Goal: Task Accomplishment & Management: Use online tool/utility

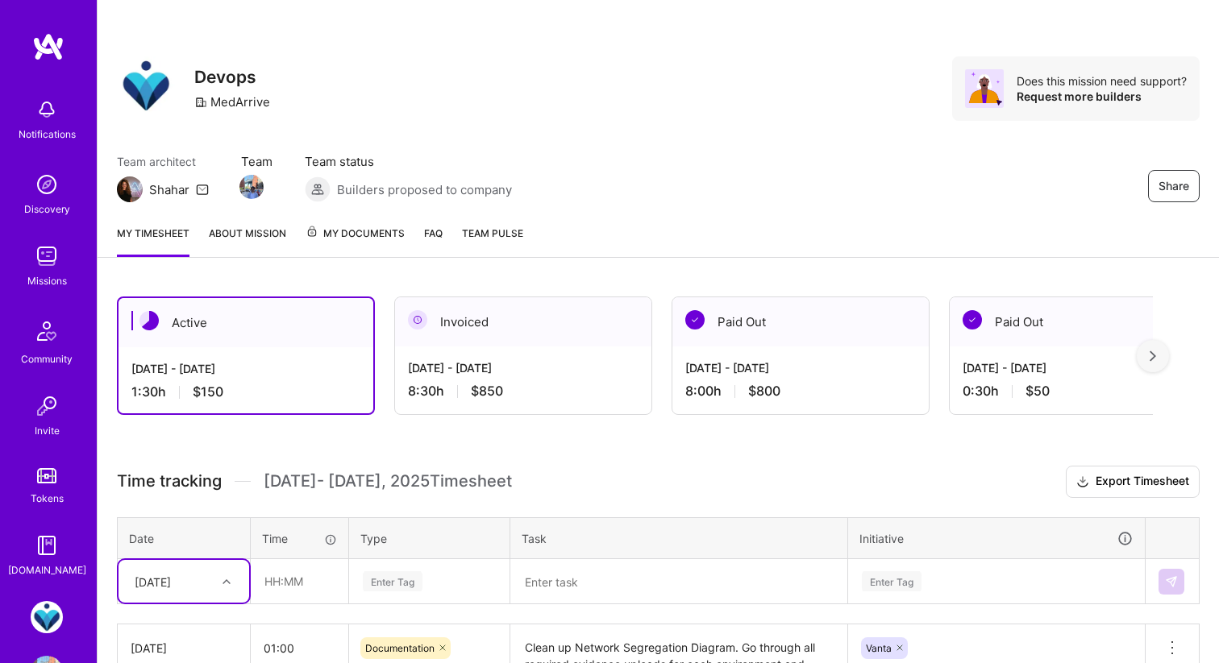
scroll to position [83, 0]
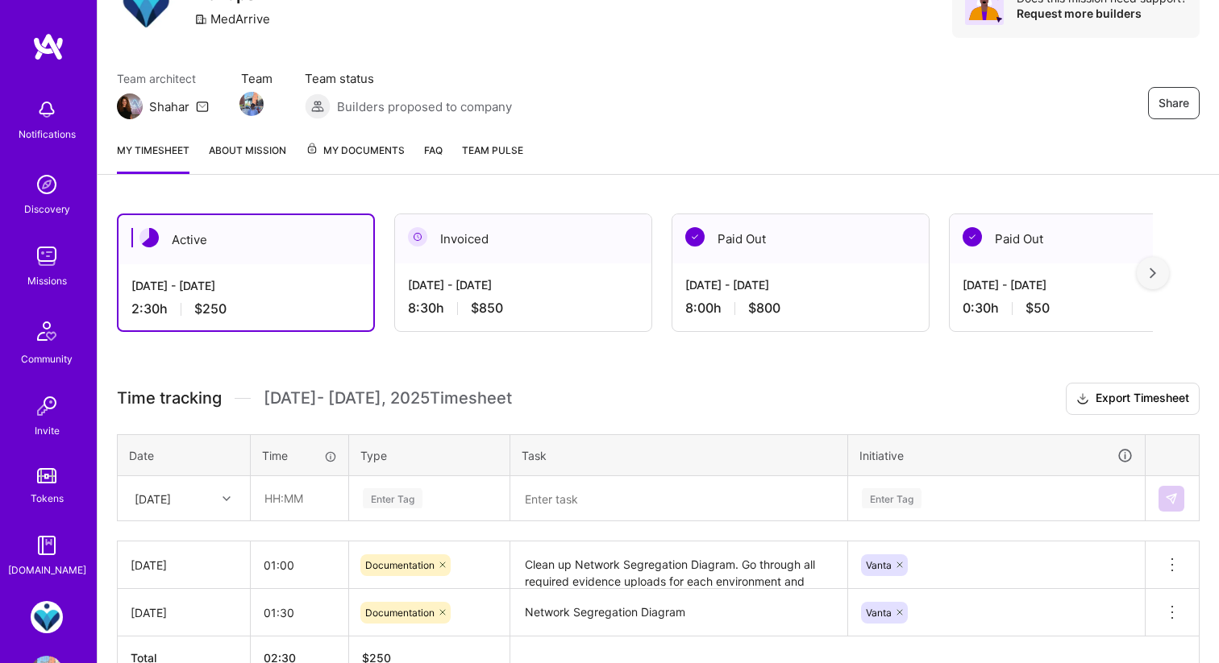
scroll to position [83, 0]
click at [272, 490] on input "text" at bounding box center [299, 498] width 96 height 43
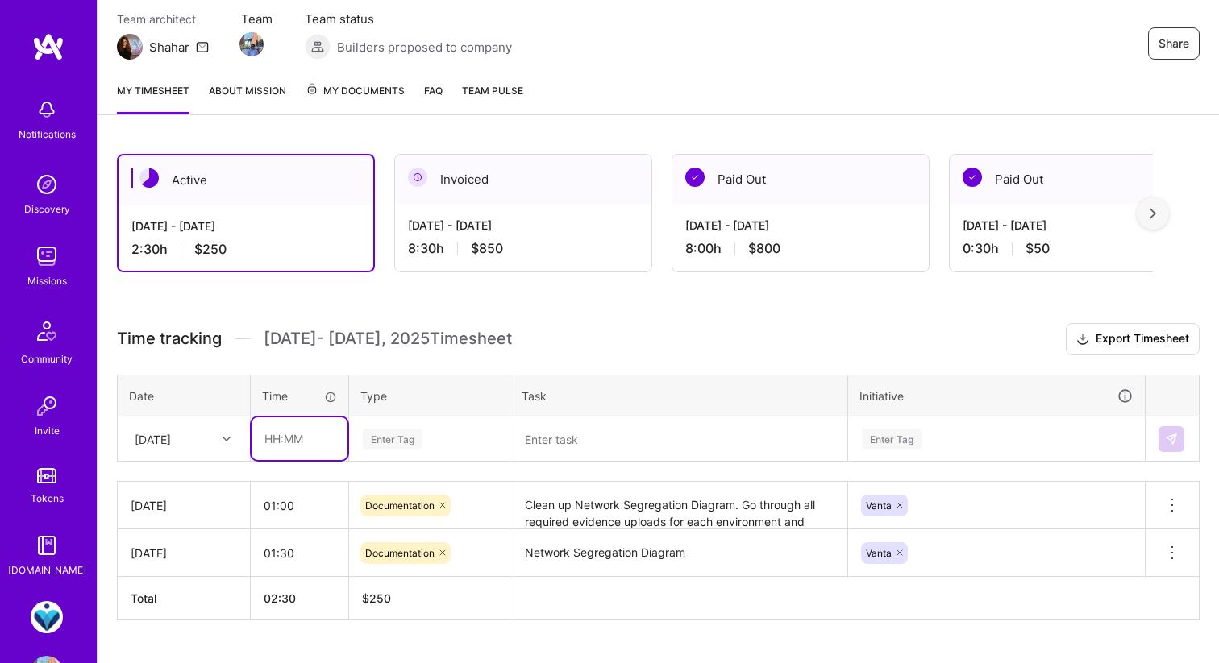
scroll to position [178, 0]
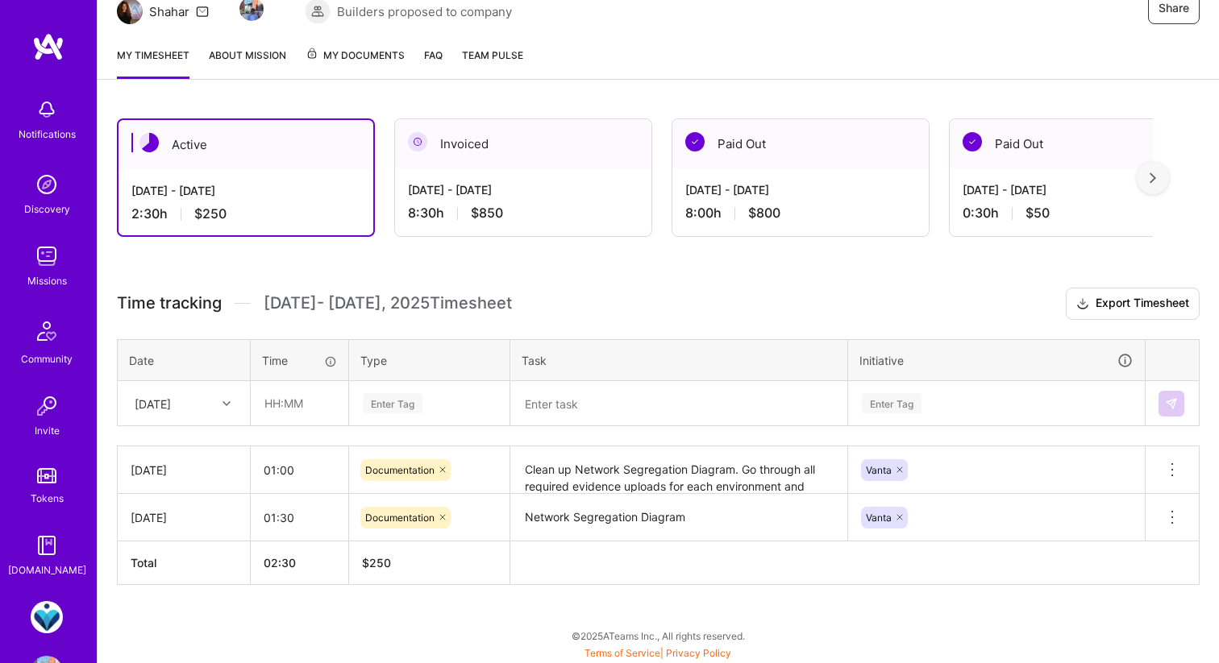
click at [171, 395] on div "[DATE]" at bounding box center [153, 403] width 36 height 17
click at [274, 399] on input "text" at bounding box center [299, 403] width 96 height 43
type input "1:30"
type input "01:30"
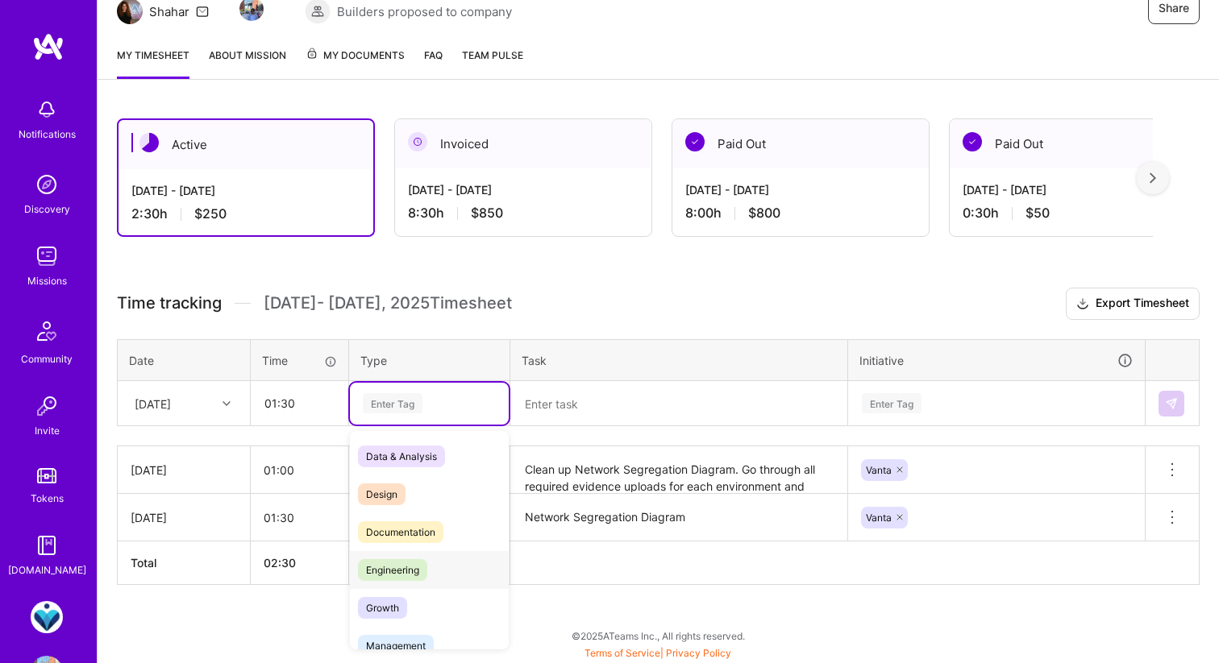
click at [401, 557] on div "Engineering" at bounding box center [429, 570] width 159 height 38
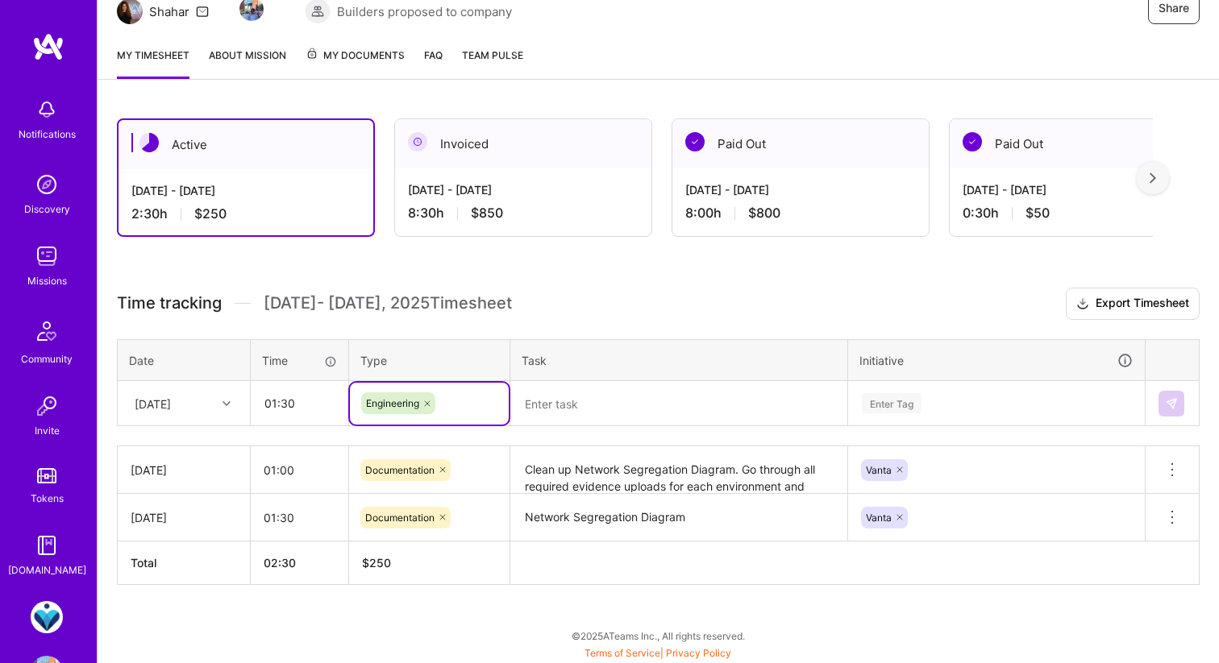
click at [557, 397] on textarea at bounding box center [679, 404] width 334 height 42
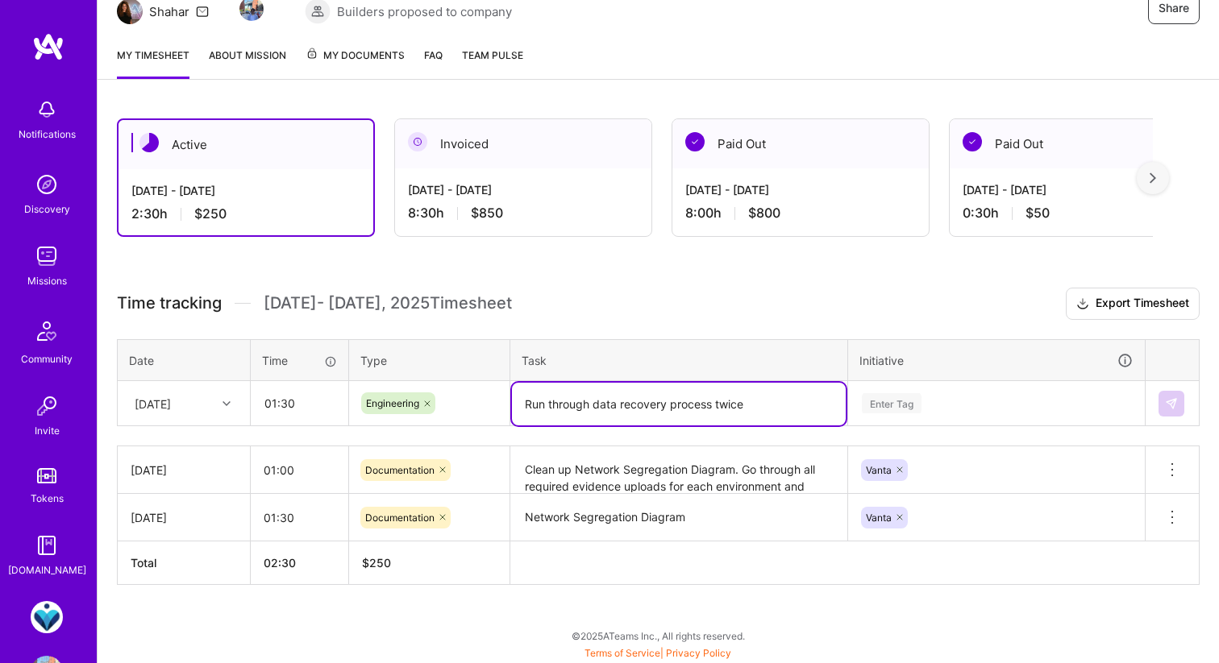
type textarea "Run through data recovery process twice"
click at [945, 406] on div "Enter Tag" at bounding box center [996, 403] width 272 height 20
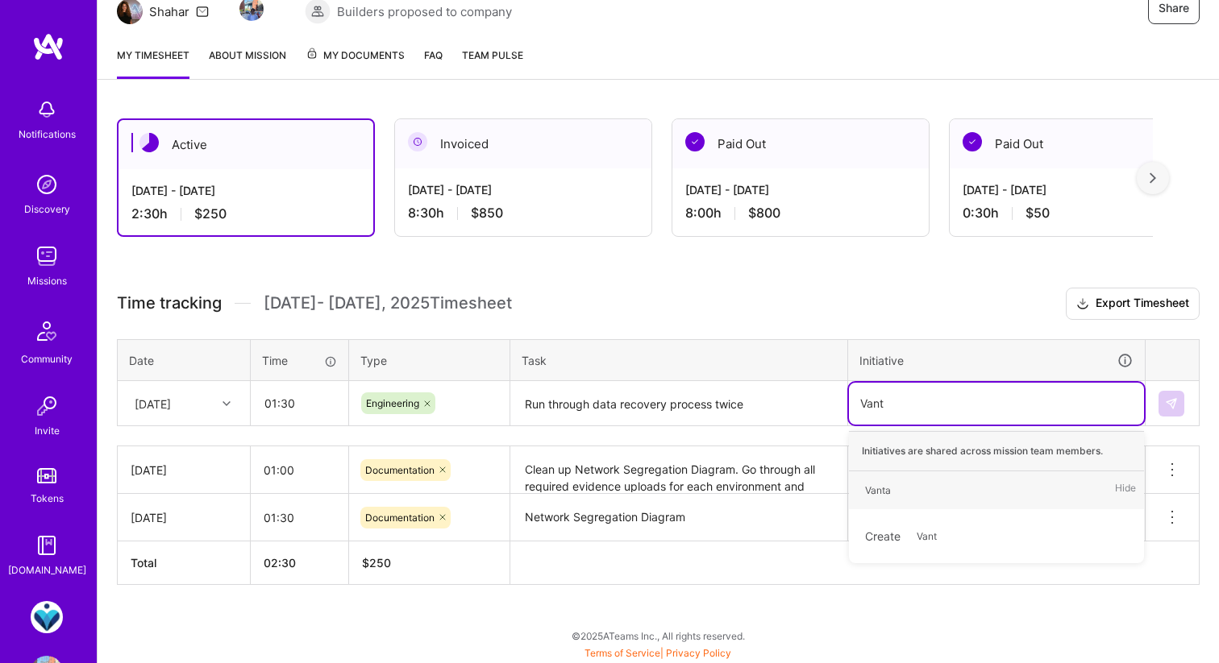
type input "Vanta"
click at [918, 489] on div "Vanta Hide" at bounding box center [996, 490] width 295 height 38
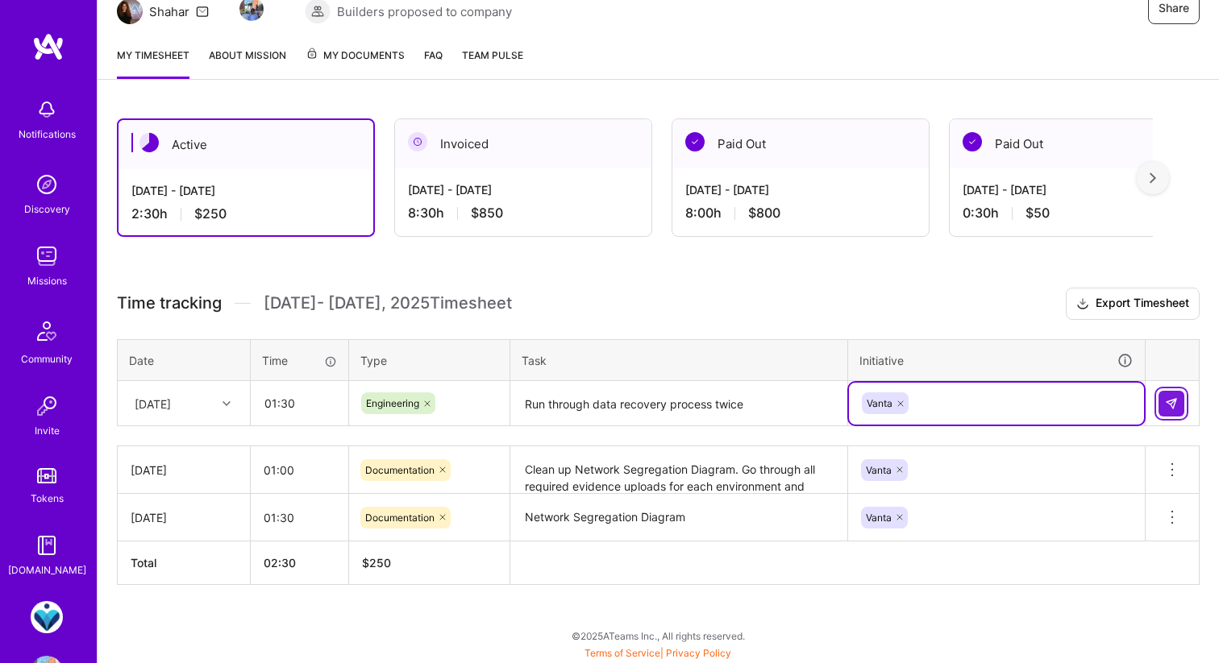
click at [1169, 409] on img at bounding box center [1171, 403] width 13 height 13
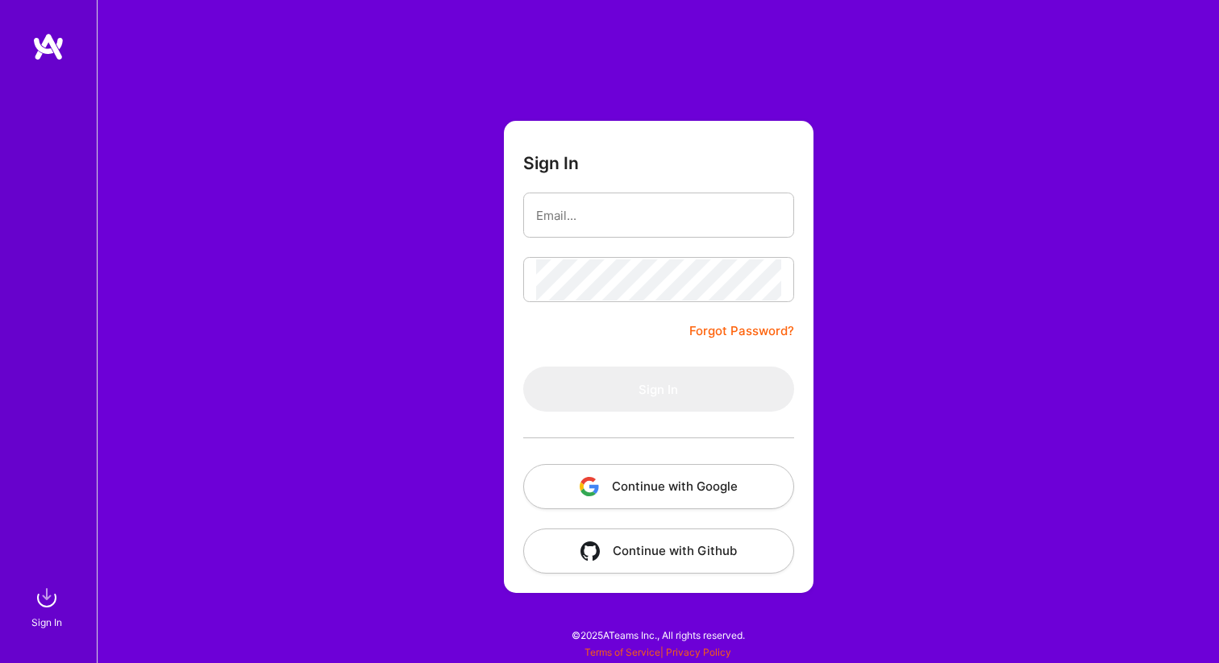
click at [654, 470] on button "Continue with Google" at bounding box center [658, 486] width 271 height 45
click at [651, 486] on button "Continue with Google" at bounding box center [658, 486] width 271 height 45
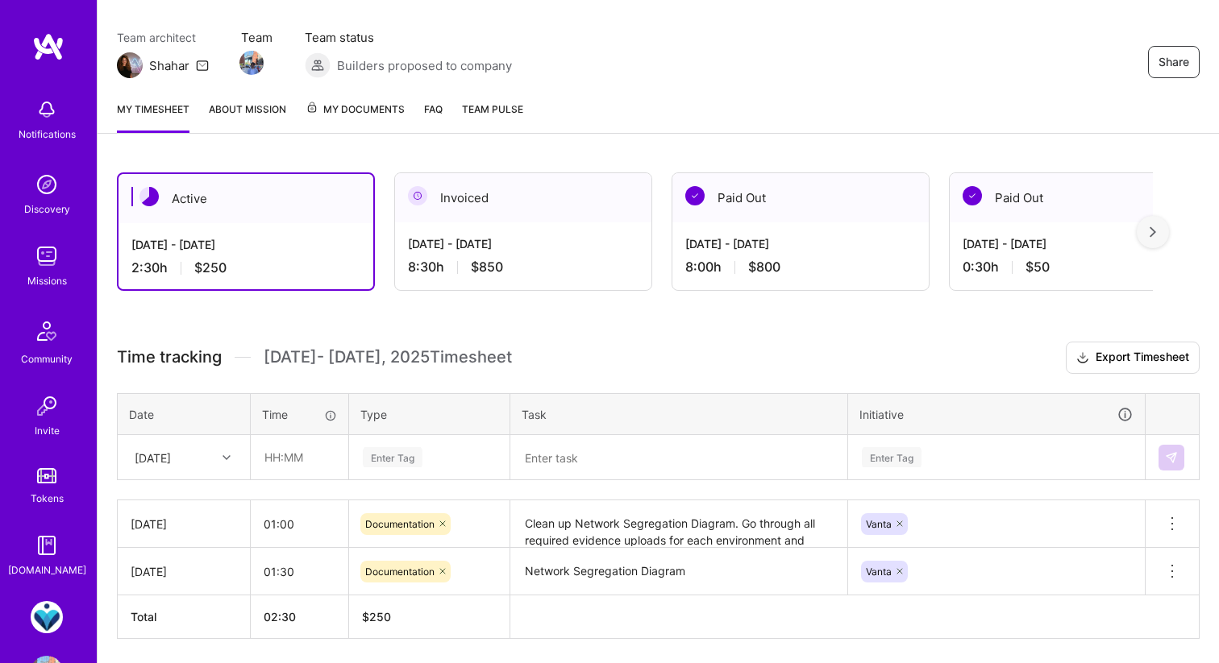
scroll to position [127, 0]
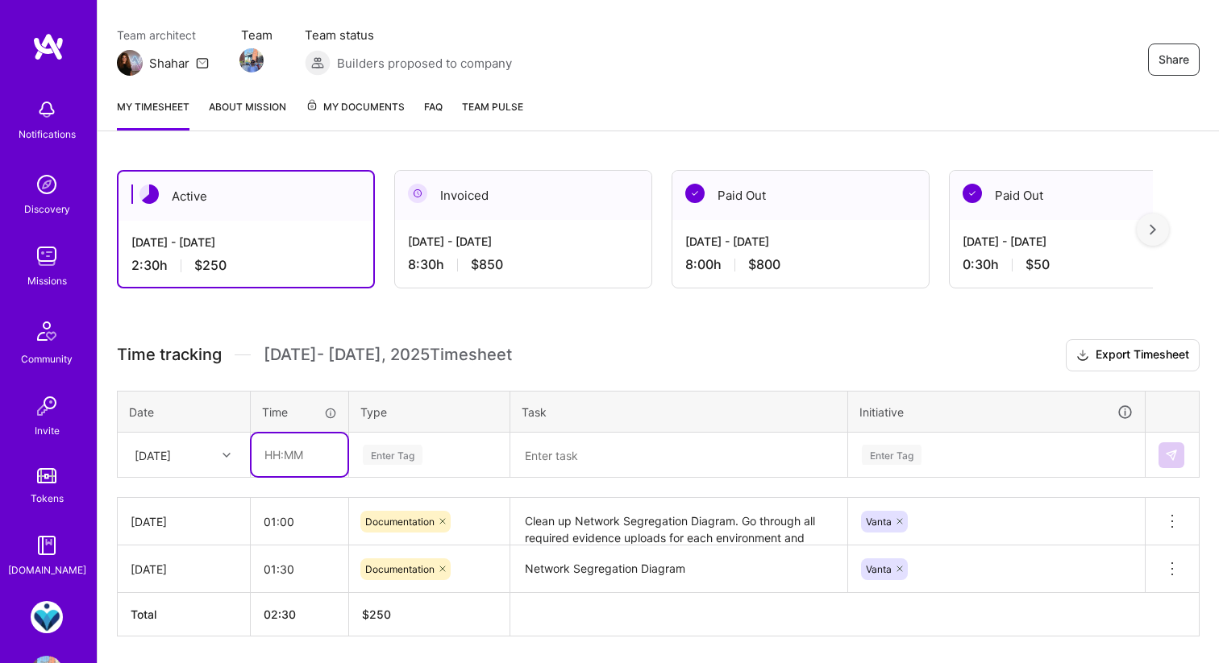
click at [297, 455] on input "text" at bounding box center [299, 455] width 96 height 43
type input "01:30"
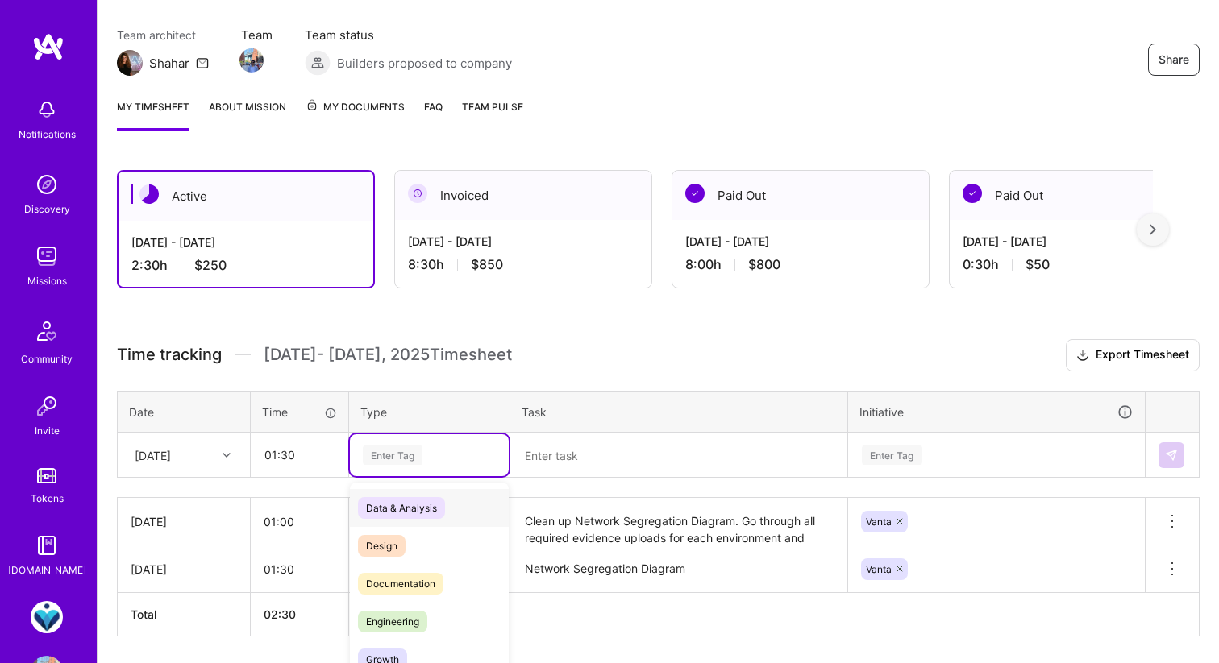
scroll to position [178, 0]
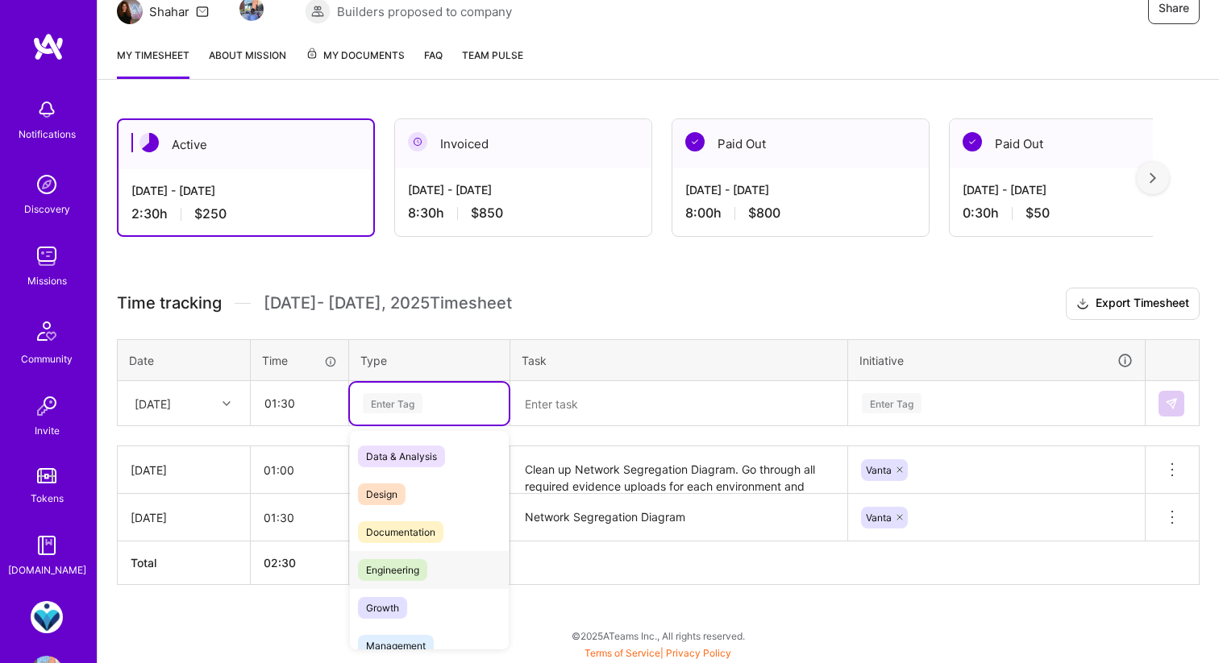
click at [410, 573] on span "Engineering" at bounding box center [392, 570] width 69 height 22
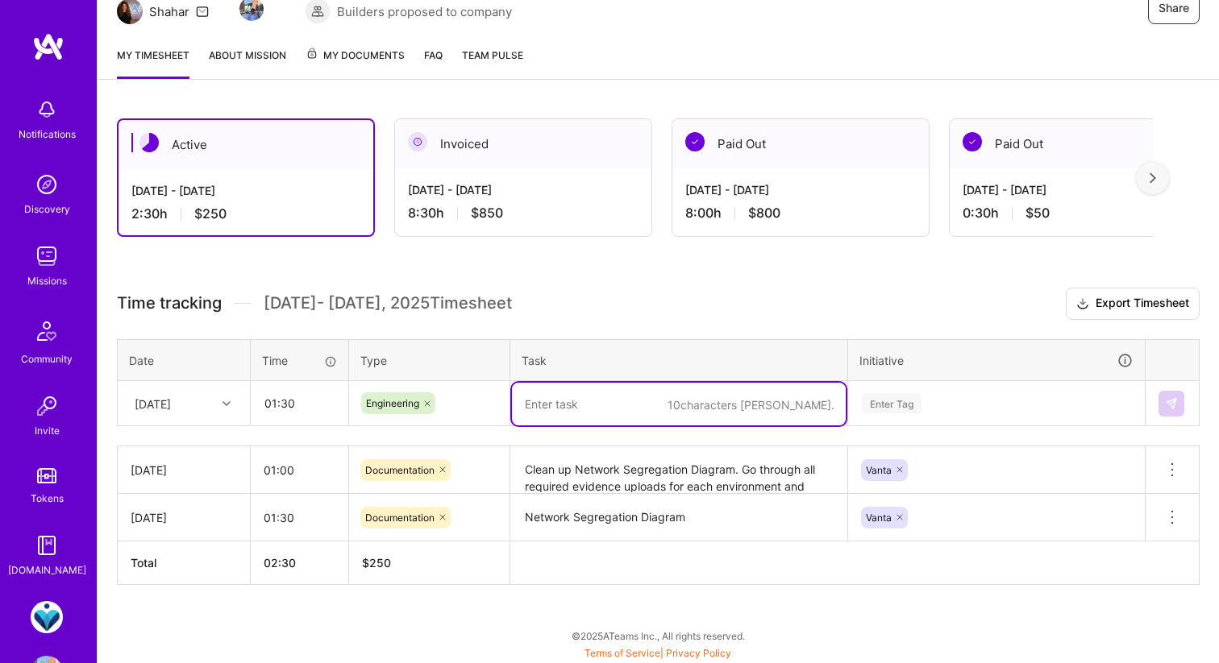
click at [547, 410] on textarea at bounding box center [679, 404] width 334 height 43
type textarea "Ran through data recovery process"
click at [912, 403] on div "Enter Tag" at bounding box center [892, 403] width 60 height 25
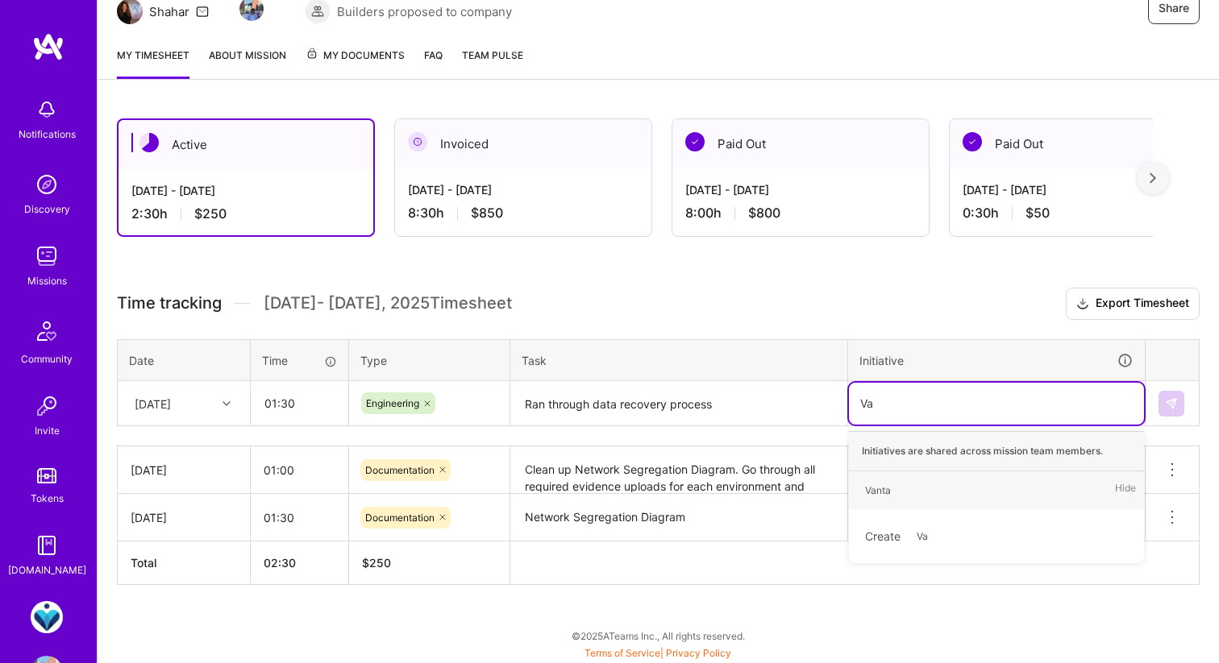
type input "Van"
click at [897, 484] on span "Vanta" at bounding box center [878, 491] width 42 height 22
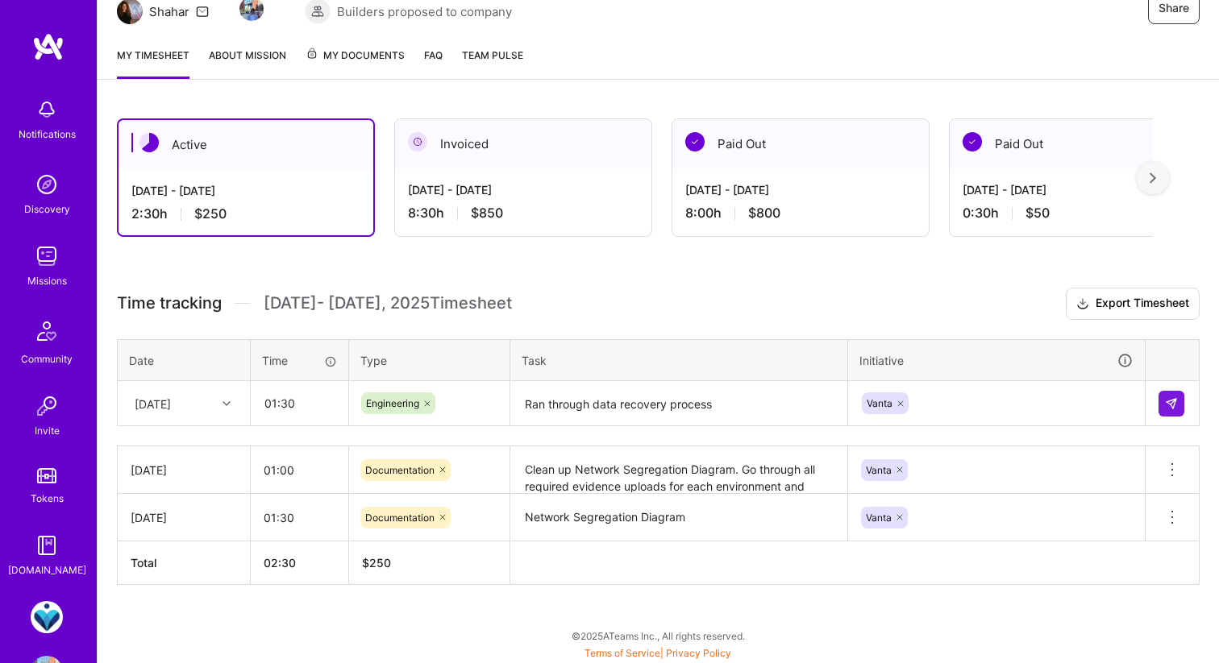
click at [889, 318] on h3 "Time tracking [DATE] - [DATE] Timesheet Export Timesheet" at bounding box center [658, 304] width 1082 height 32
click at [1168, 397] on img at bounding box center [1171, 403] width 13 height 13
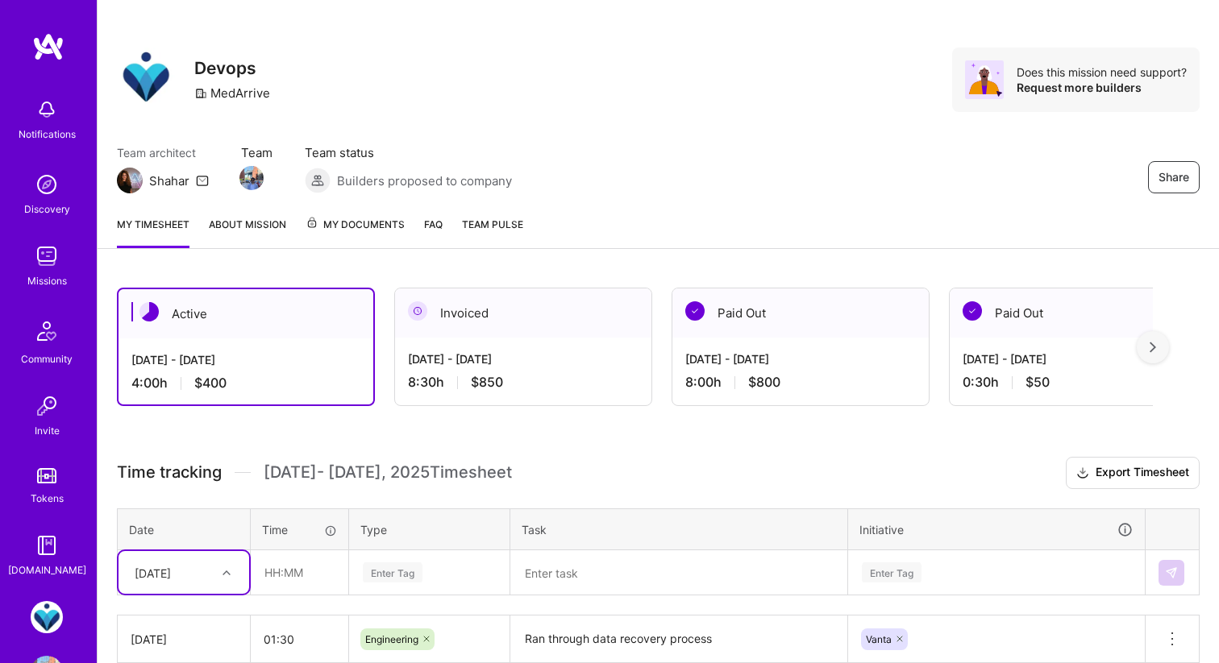
scroll to position [0, 0]
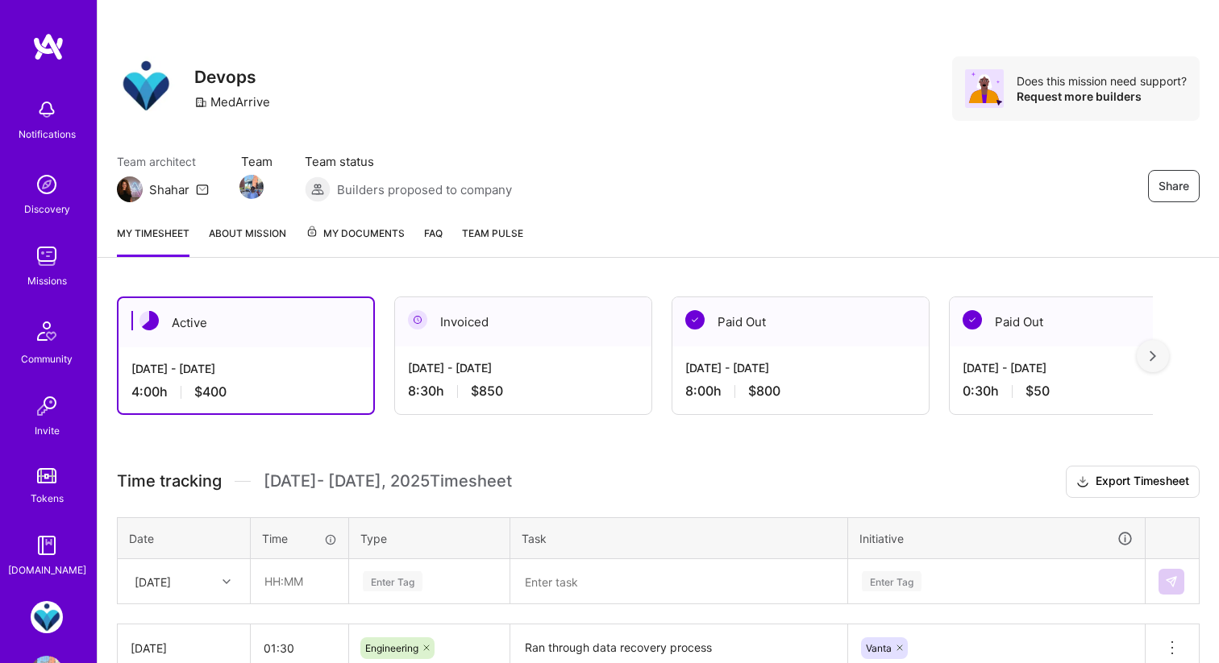
click at [1166, 357] on div at bounding box center [1152, 356] width 32 height 32
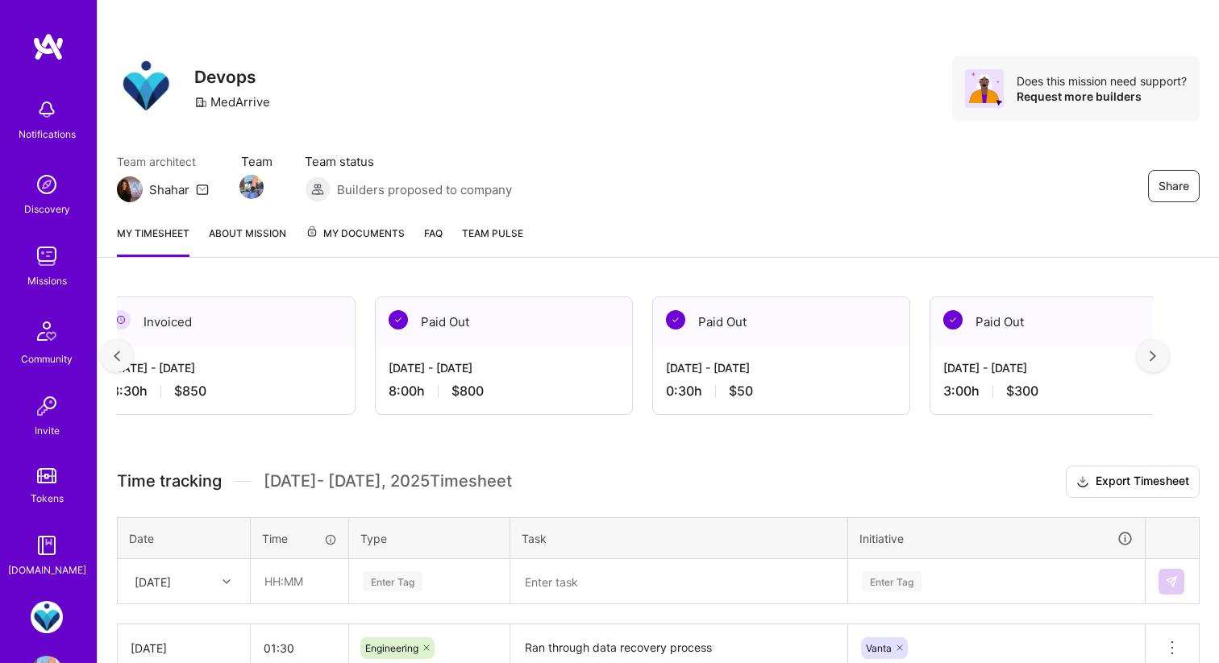
click at [1166, 357] on div at bounding box center [1152, 356] width 32 height 32
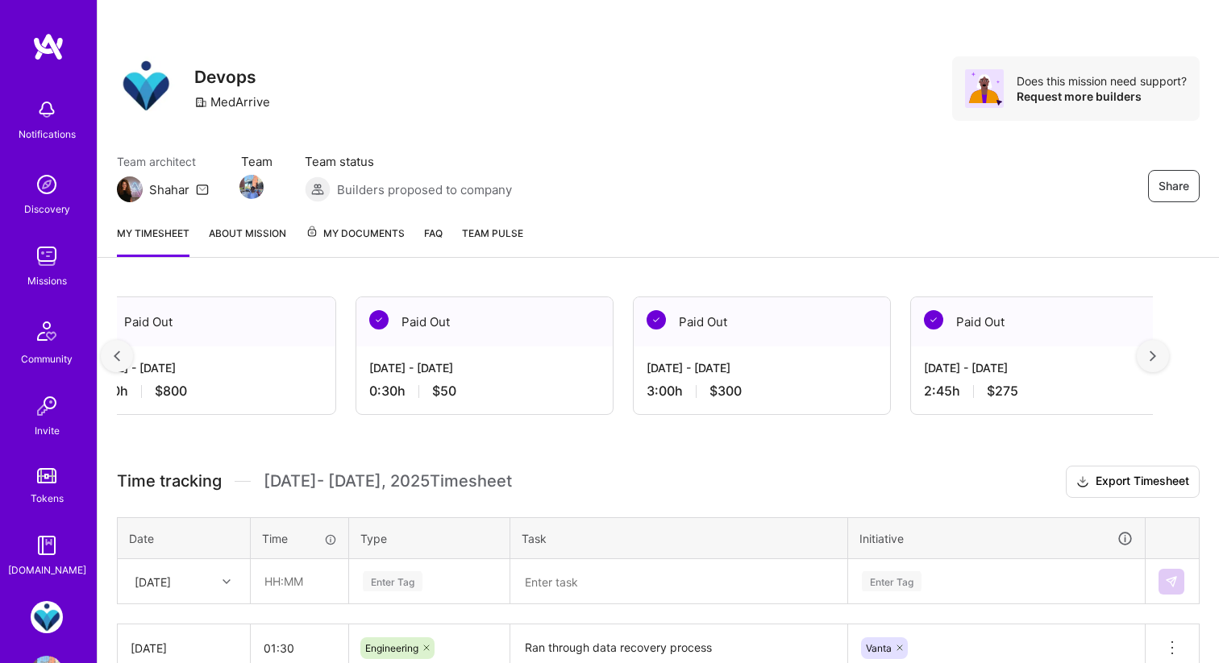
click at [1166, 357] on div at bounding box center [1152, 356] width 32 height 32
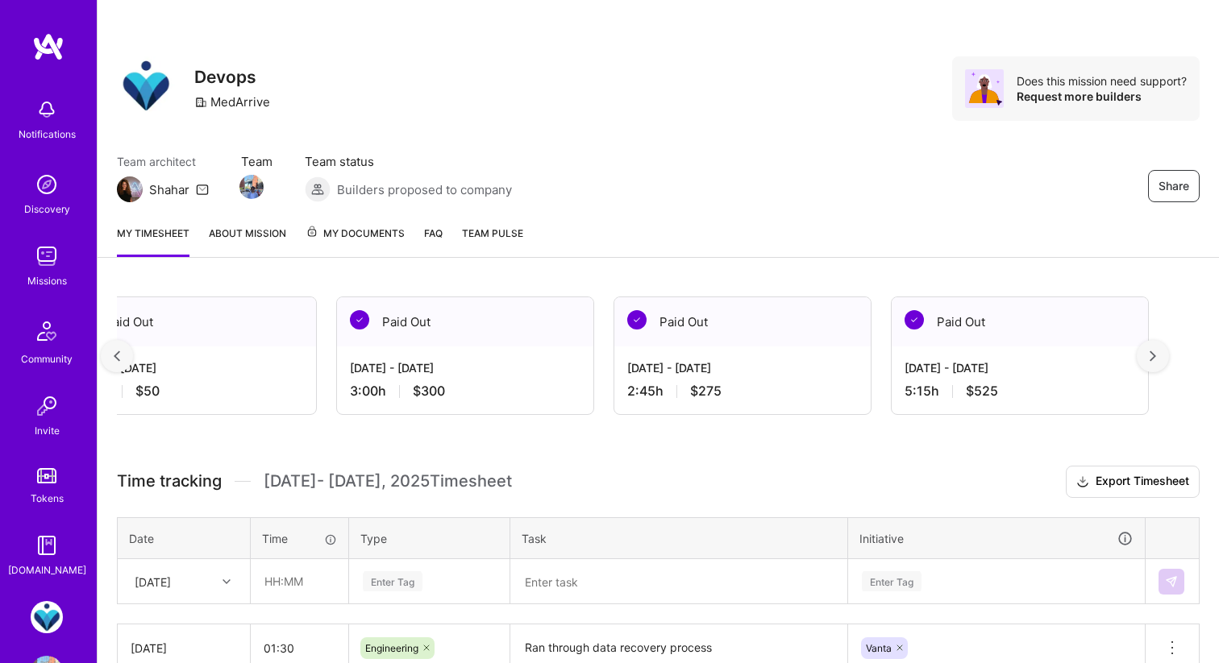
click at [1166, 357] on div at bounding box center [1152, 356] width 32 height 32
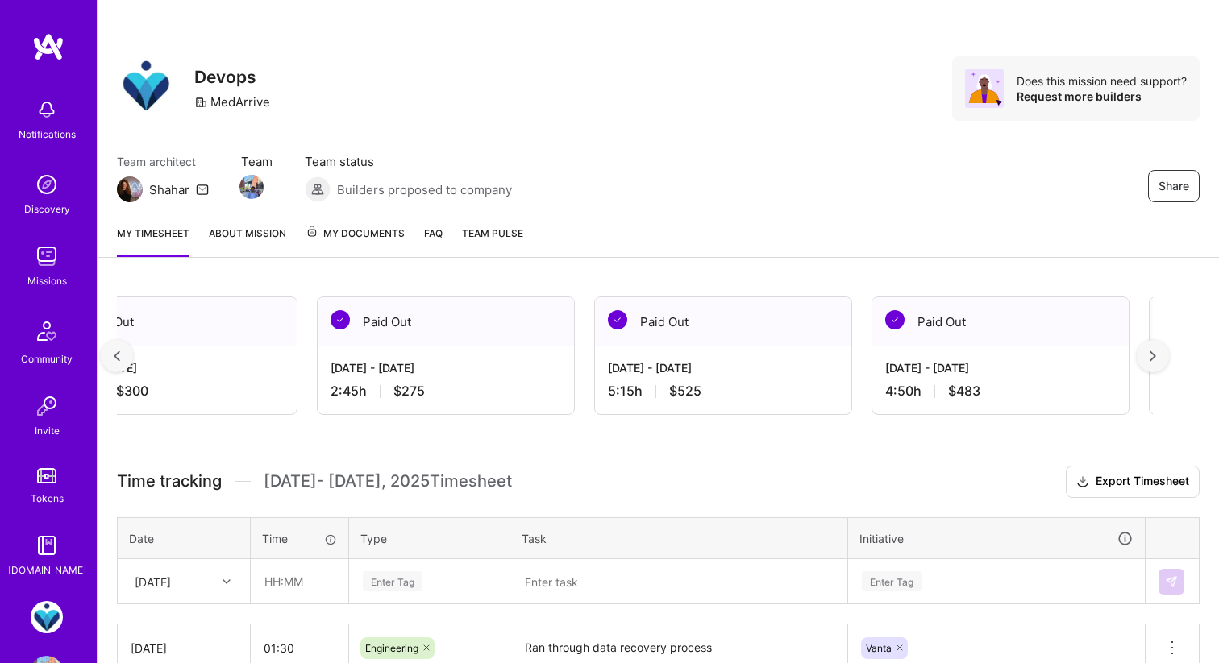
click at [1166, 357] on div at bounding box center [1152, 356] width 32 height 32
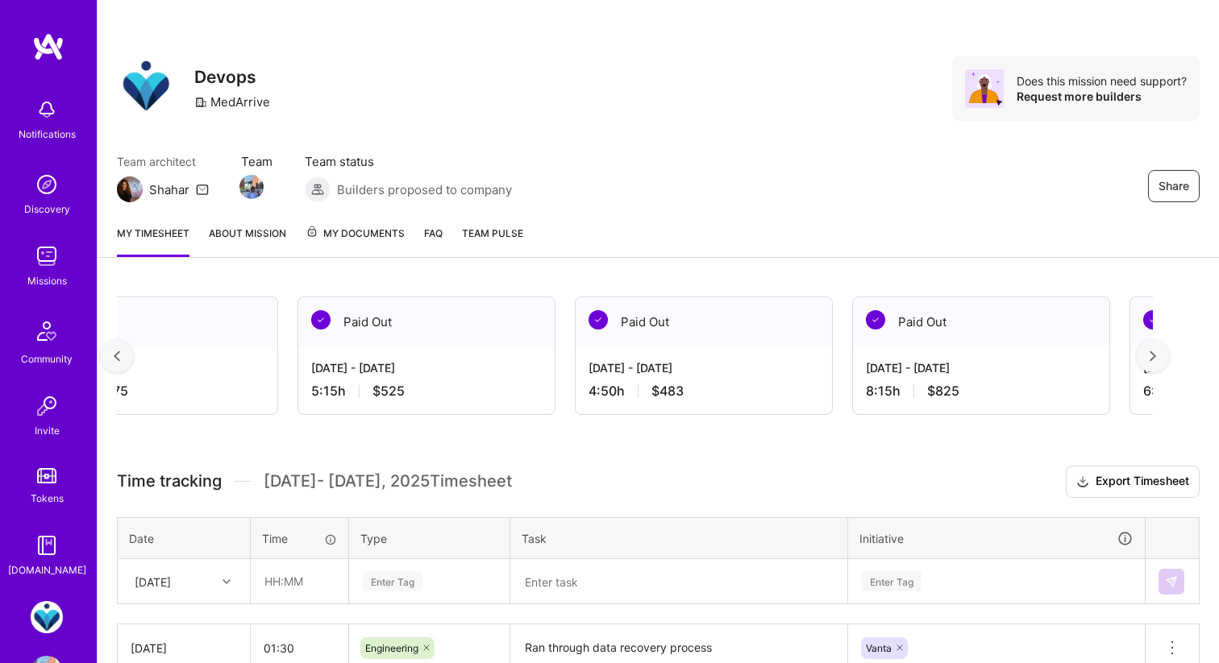
click at [1166, 357] on div at bounding box center [1152, 356] width 32 height 32
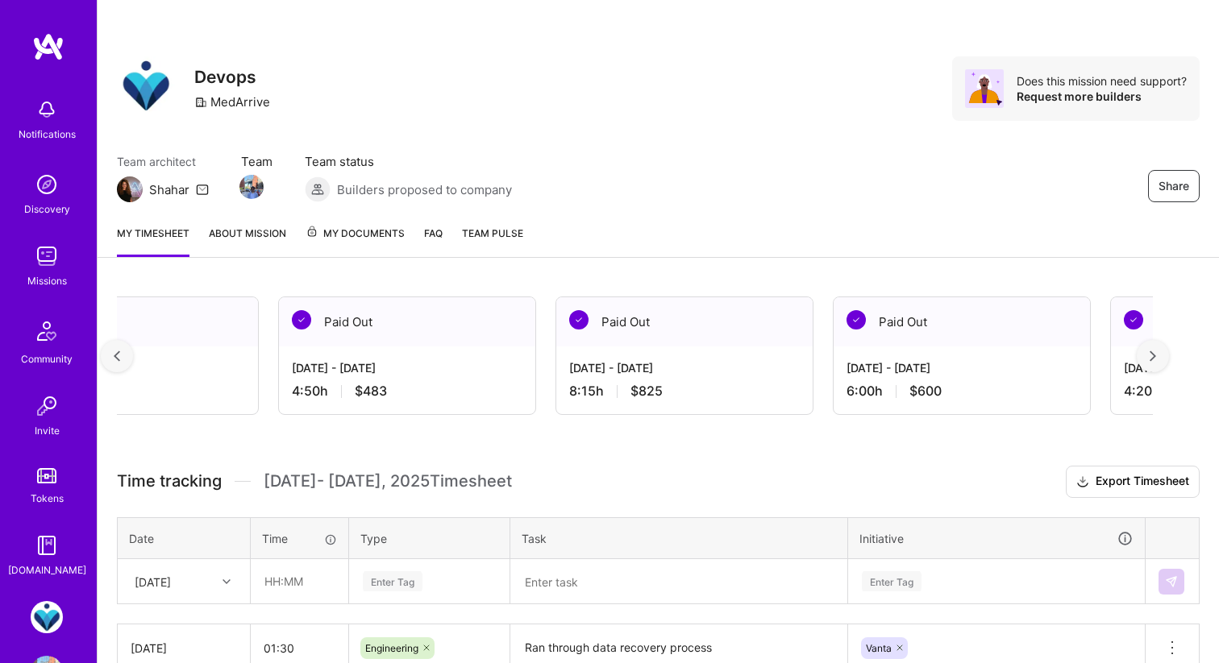
click at [1166, 357] on div at bounding box center [1152, 356] width 32 height 32
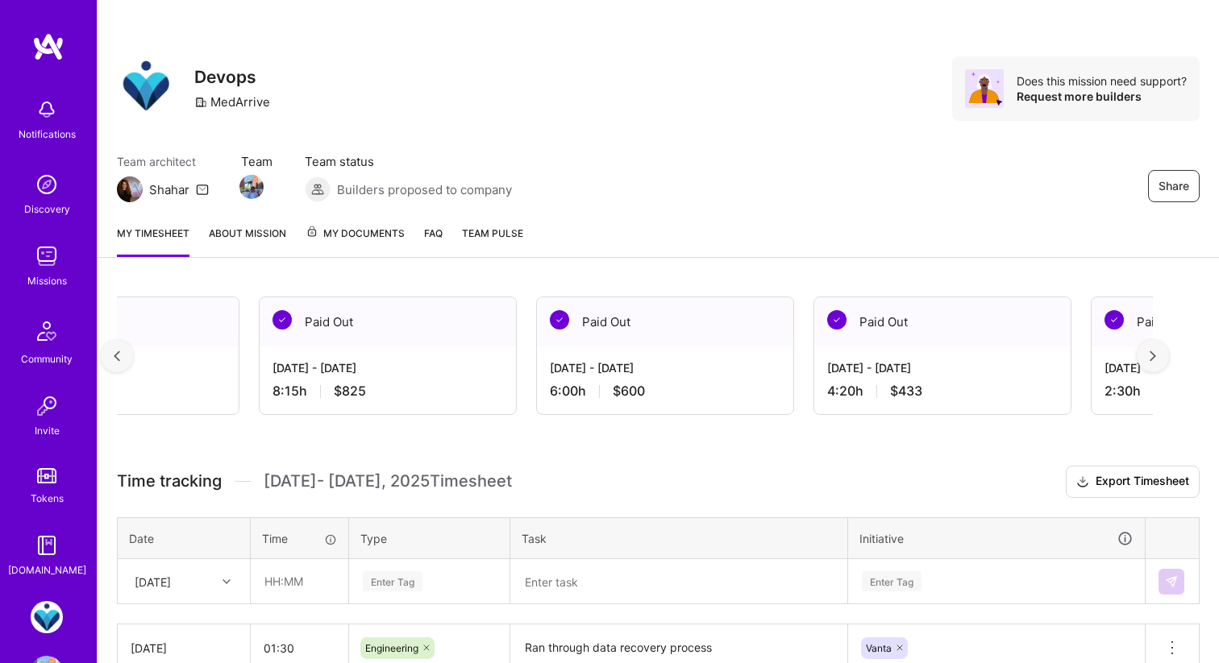
click at [1166, 357] on div at bounding box center [1152, 356] width 32 height 32
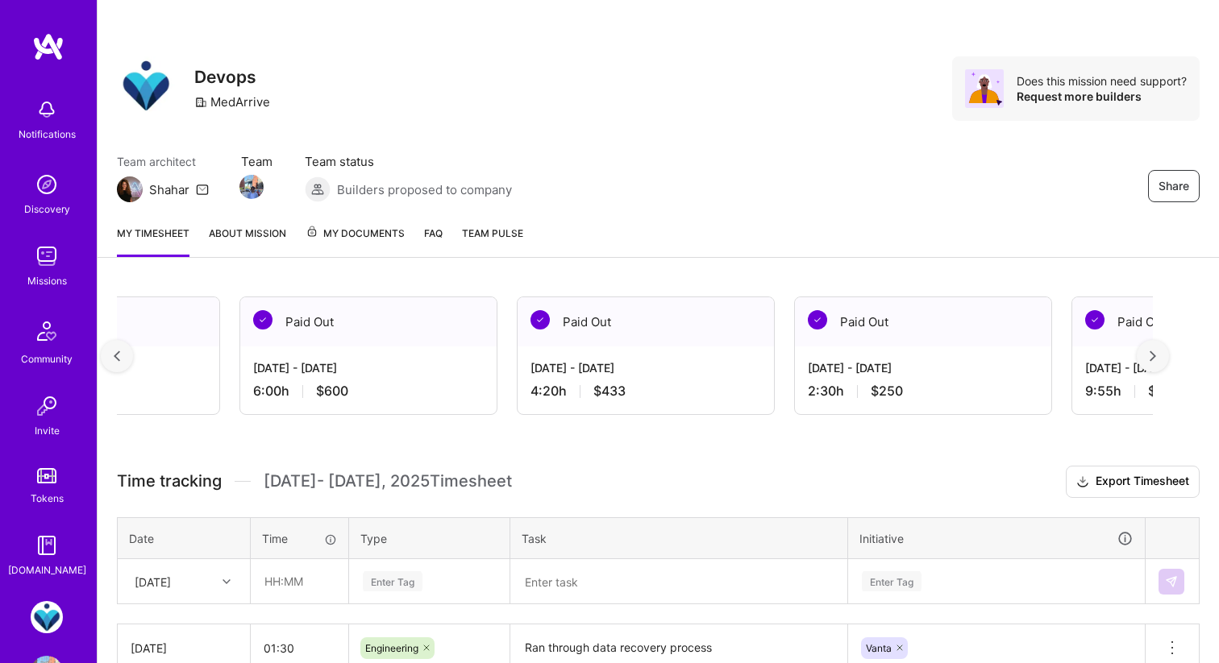
click at [1166, 357] on div at bounding box center [1152, 356] width 32 height 32
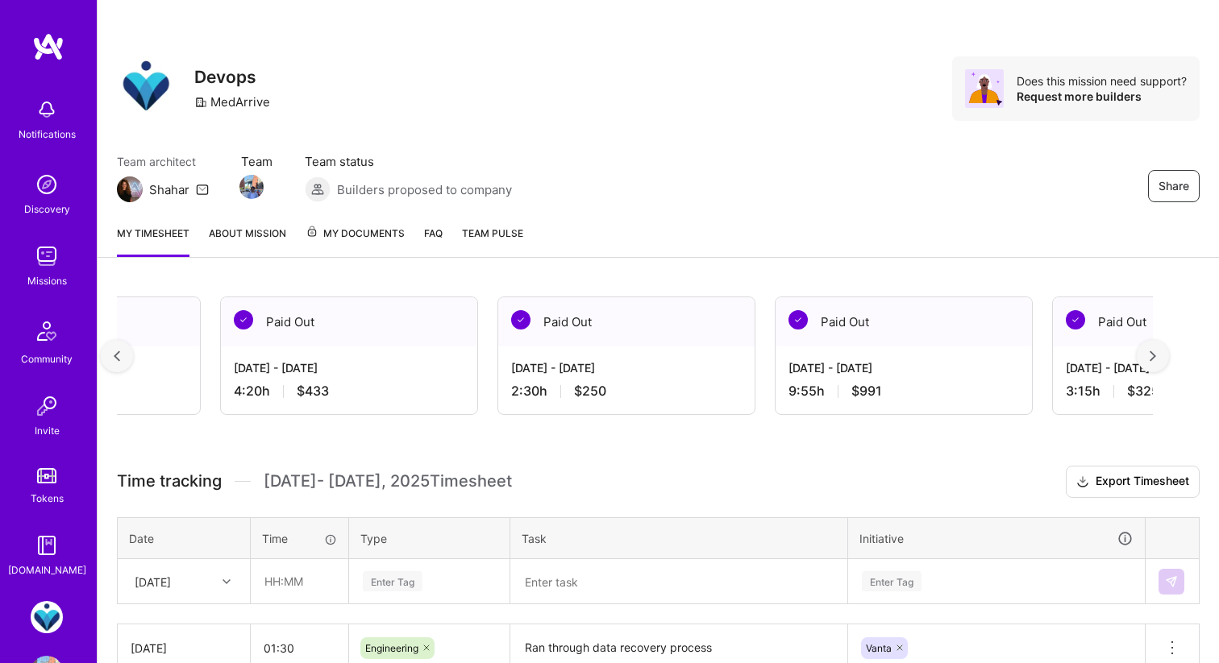
click at [1166, 357] on div at bounding box center [1152, 356] width 32 height 32
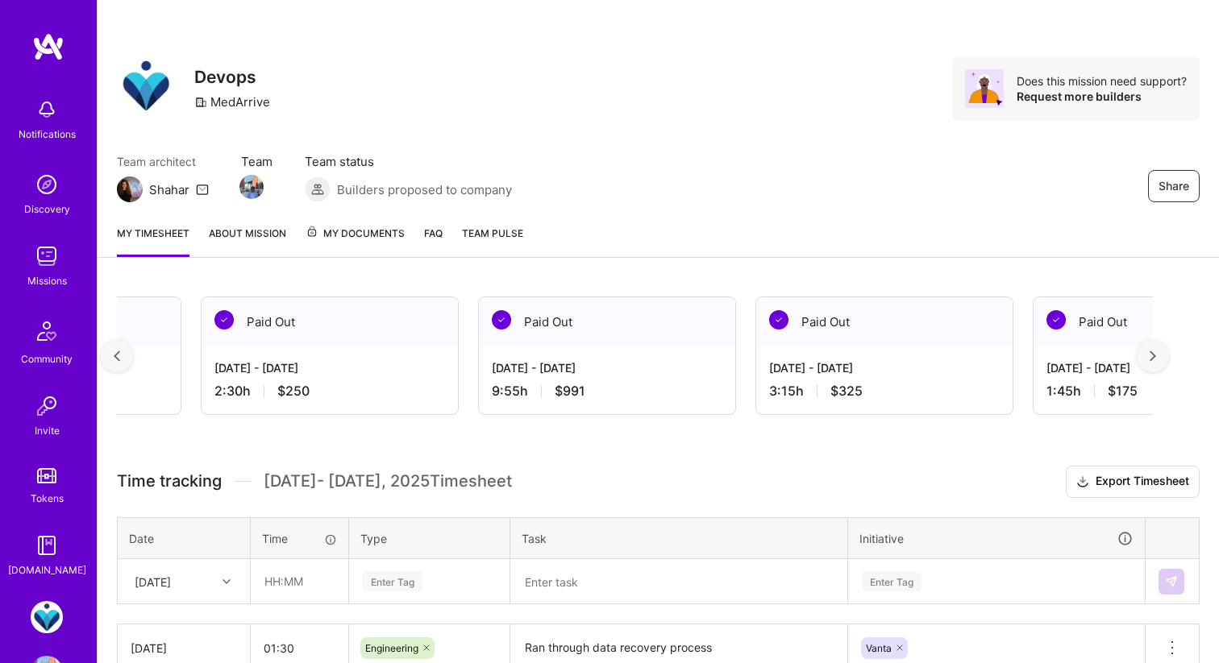
click at [1166, 357] on div at bounding box center [1152, 356] width 32 height 32
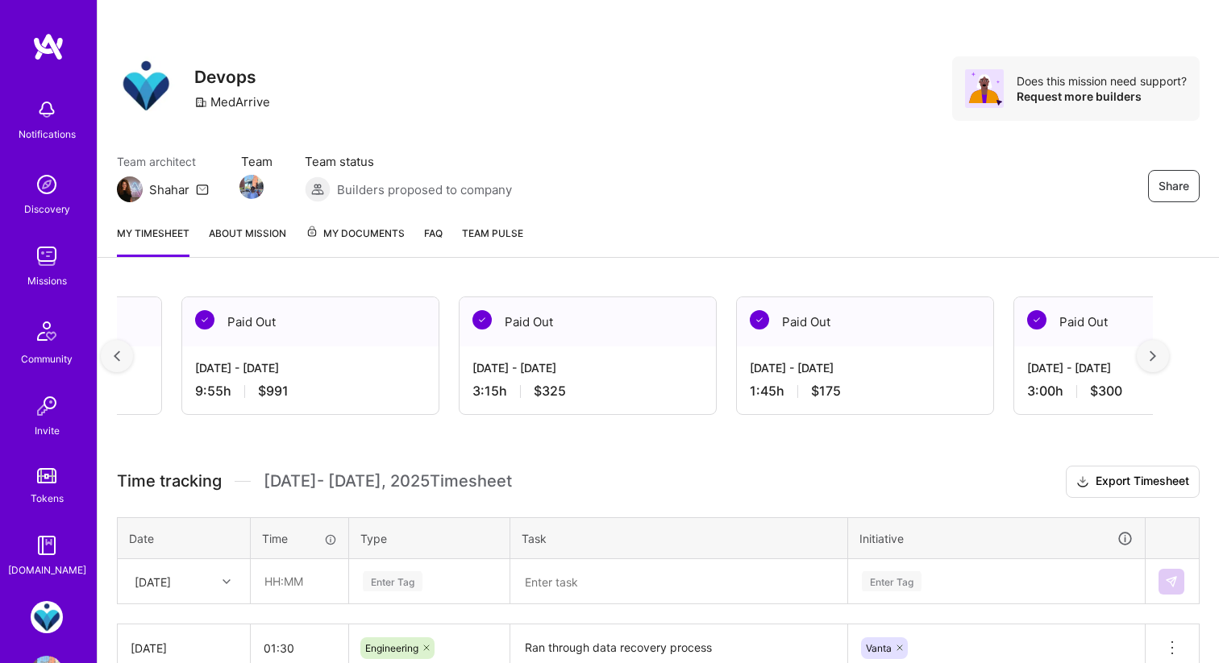
click at [1166, 357] on div at bounding box center [1152, 356] width 32 height 32
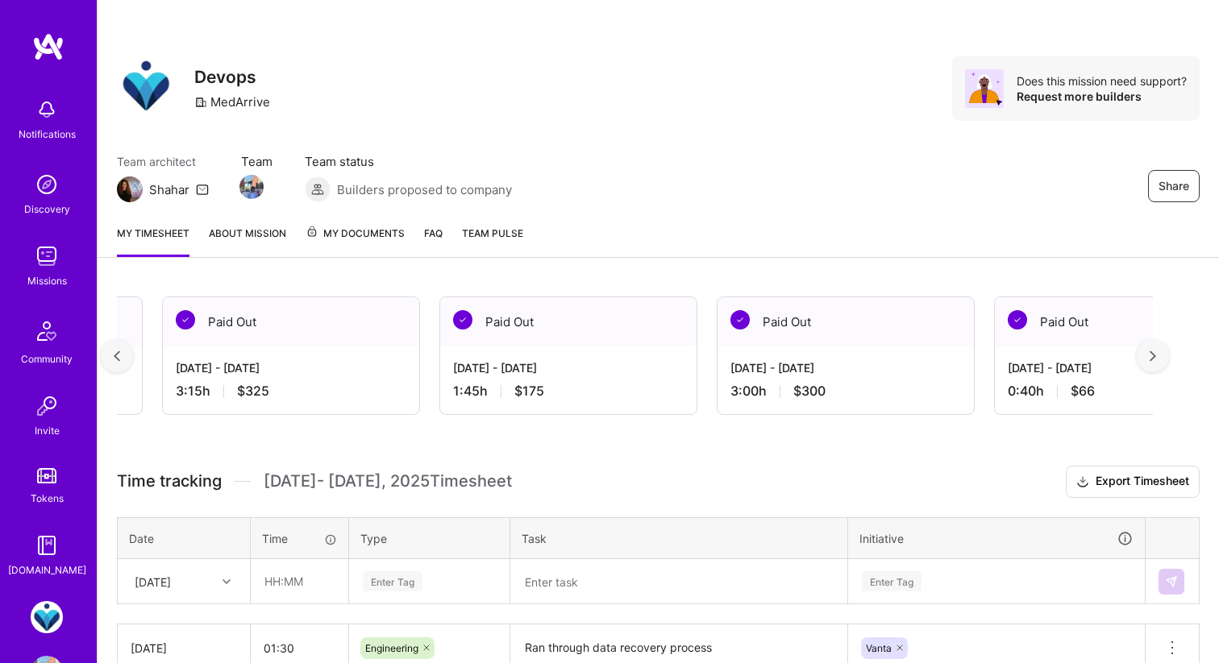
click at [1166, 357] on div at bounding box center [1152, 356] width 32 height 32
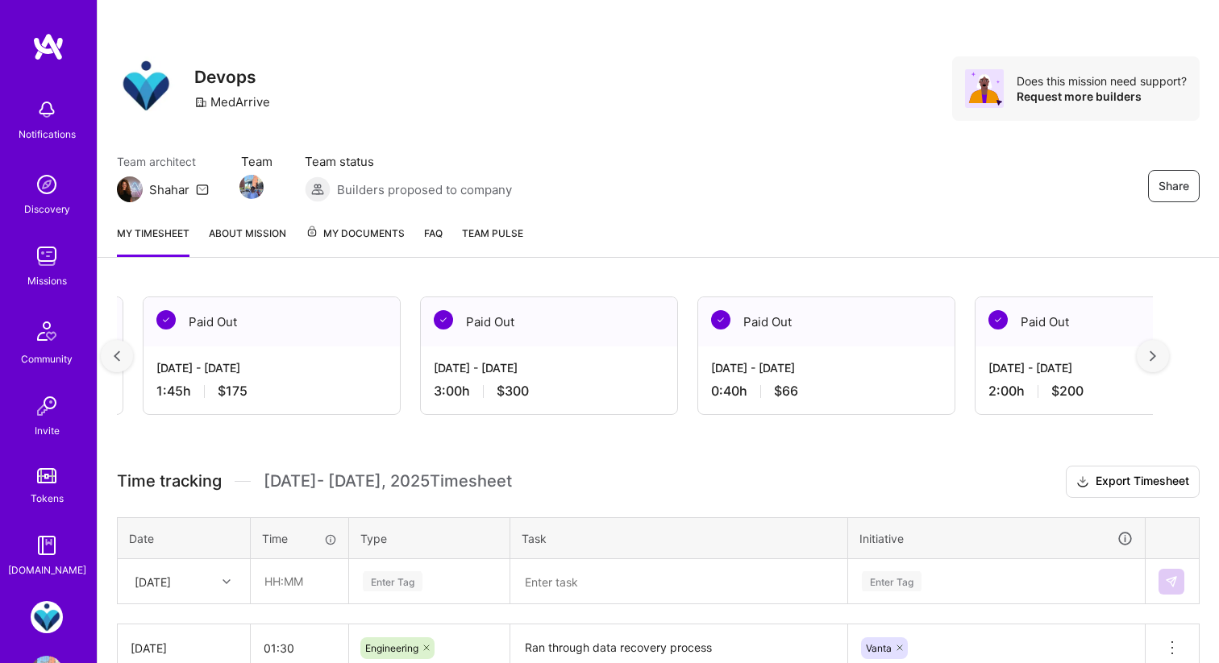
click at [1166, 357] on div at bounding box center [1152, 356] width 32 height 32
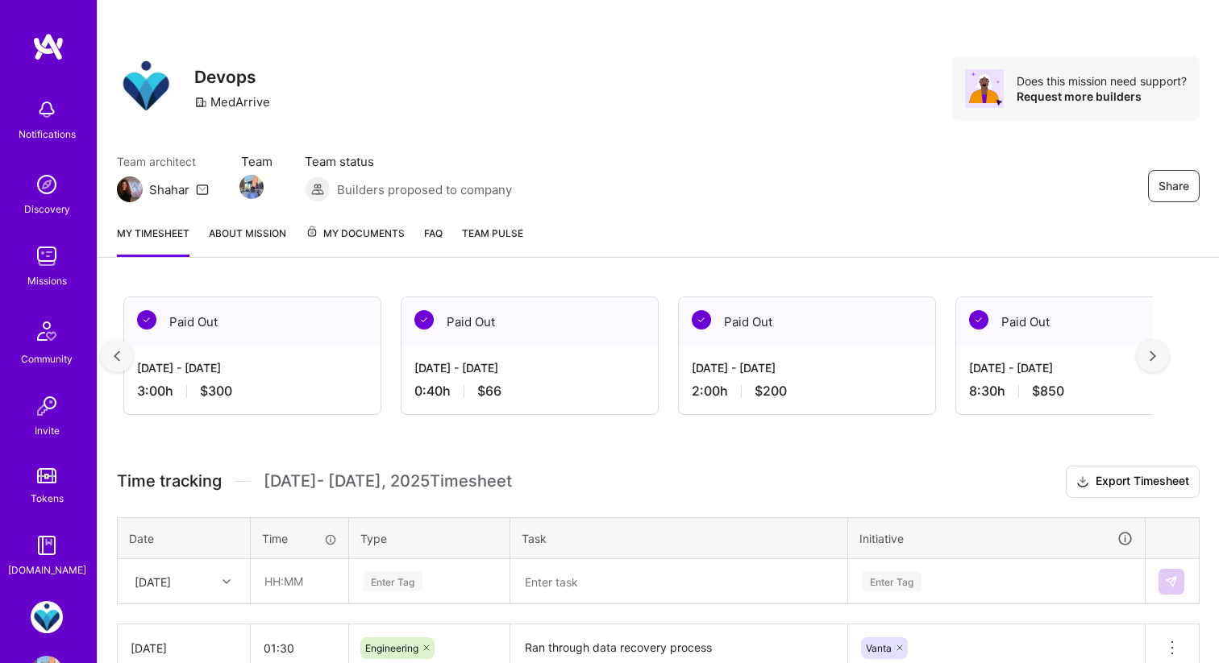
click at [1166, 357] on div at bounding box center [1152, 356] width 32 height 32
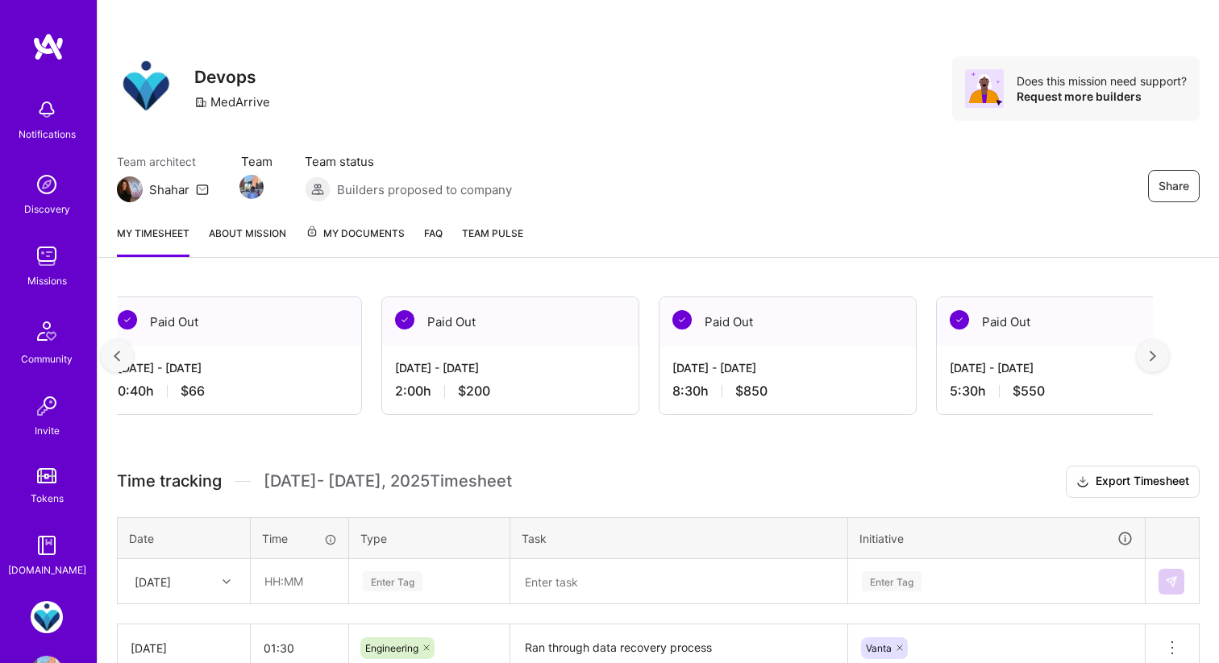
click at [1166, 357] on div at bounding box center [1152, 356] width 32 height 32
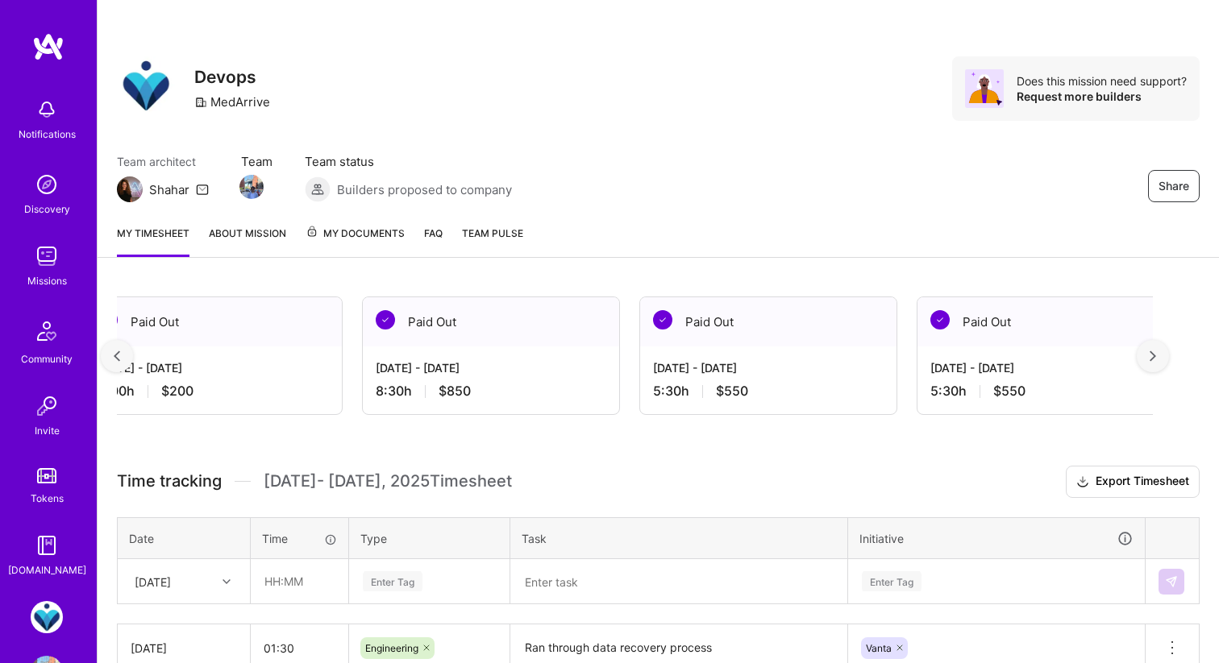
click at [1166, 357] on div at bounding box center [1152, 356] width 32 height 32
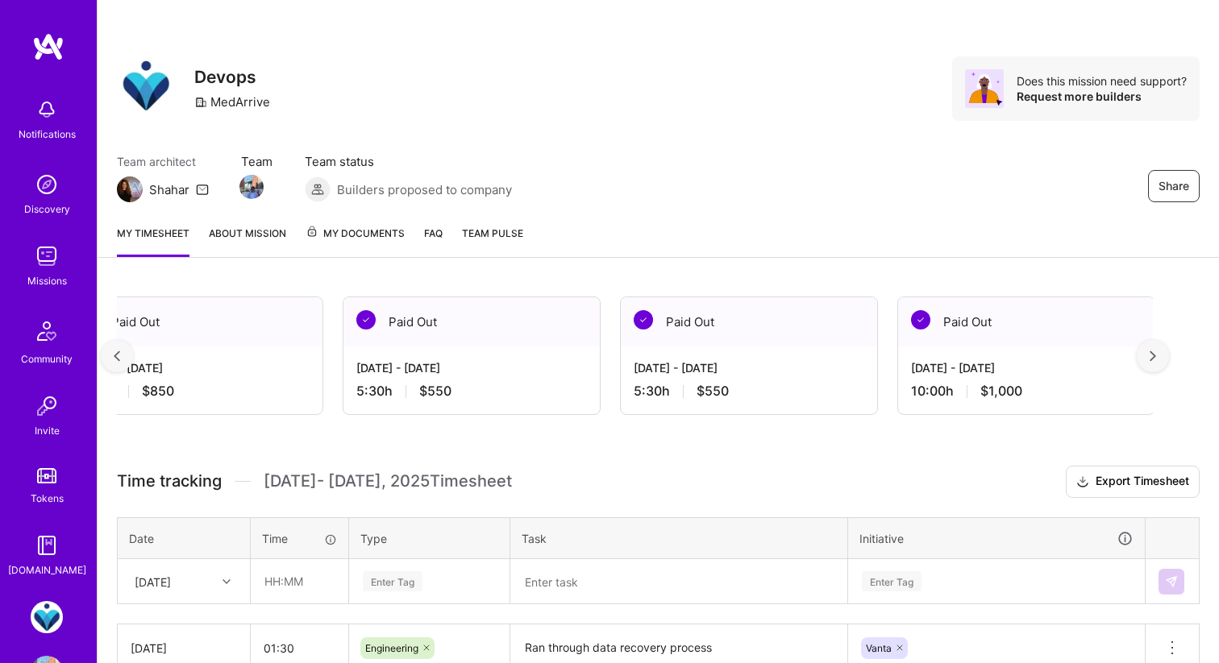
click at [1166, 357] on div at bounding box center [1152, 356] width 32 height 32
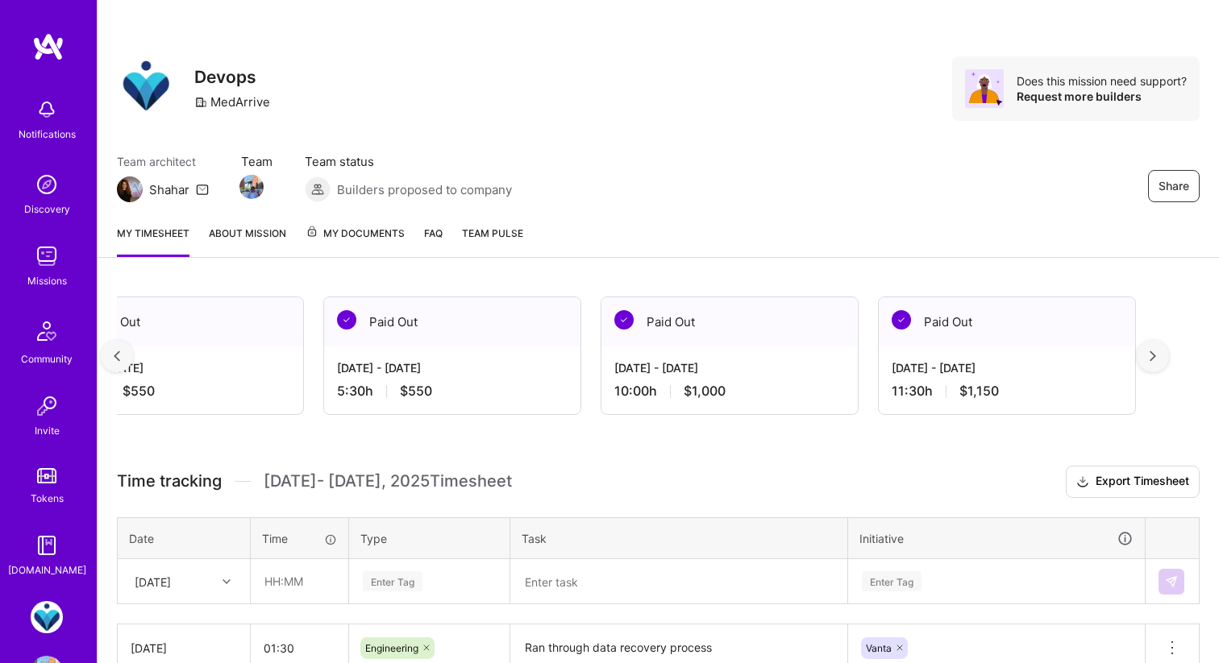
click at [1166, 357] on div at bounding box center [1152, 356] width 32 height 32
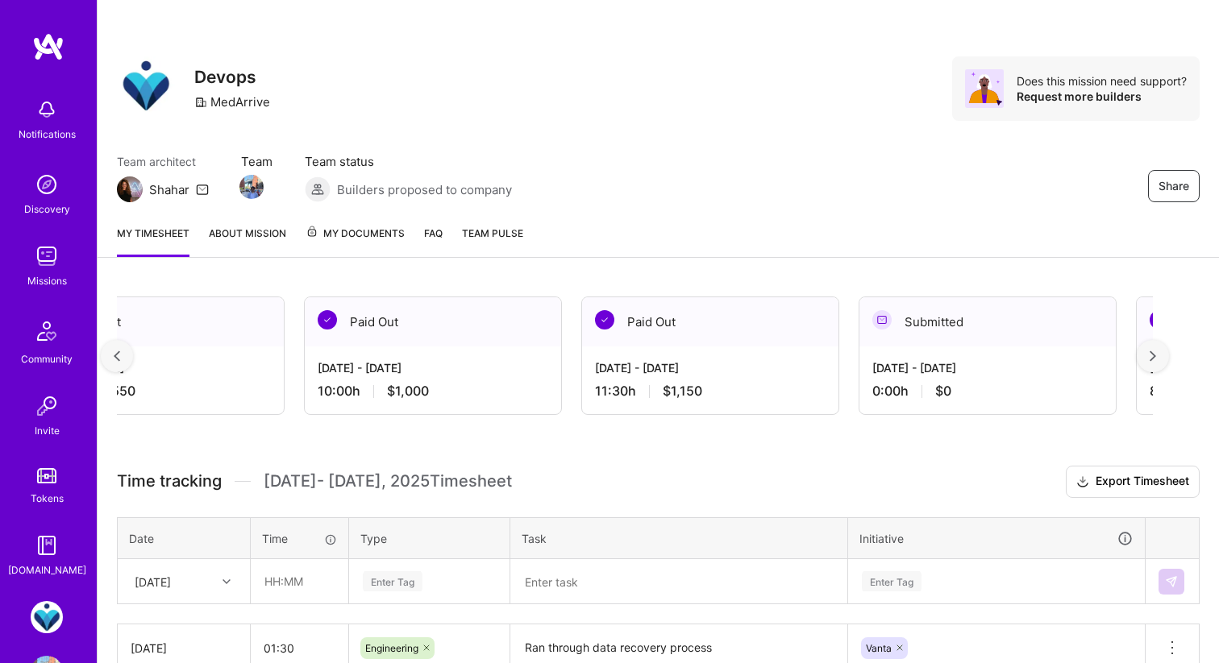
click at [1166, 357] on div at bounding box center [1152, 356] width 32 height 32
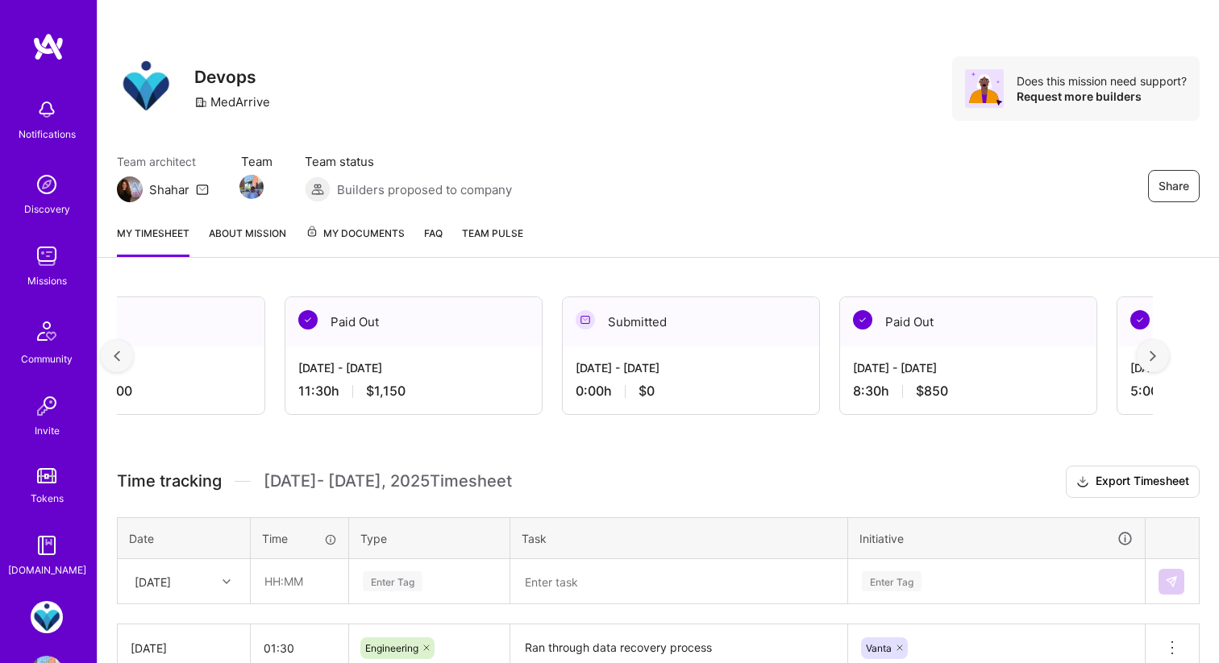
click at [1166, 357] on div at bounding box center [1152, 356] width 32 height 32
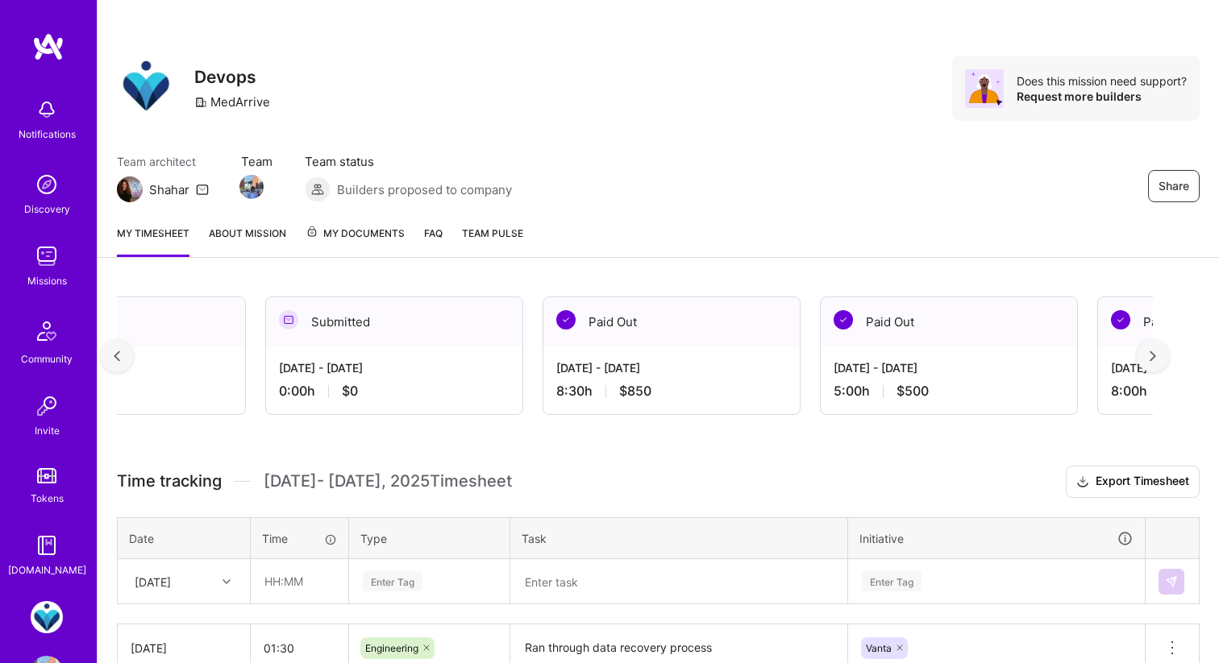
click at [1166, 357] on div at bounding box center [1152, 356] width 32 height 32
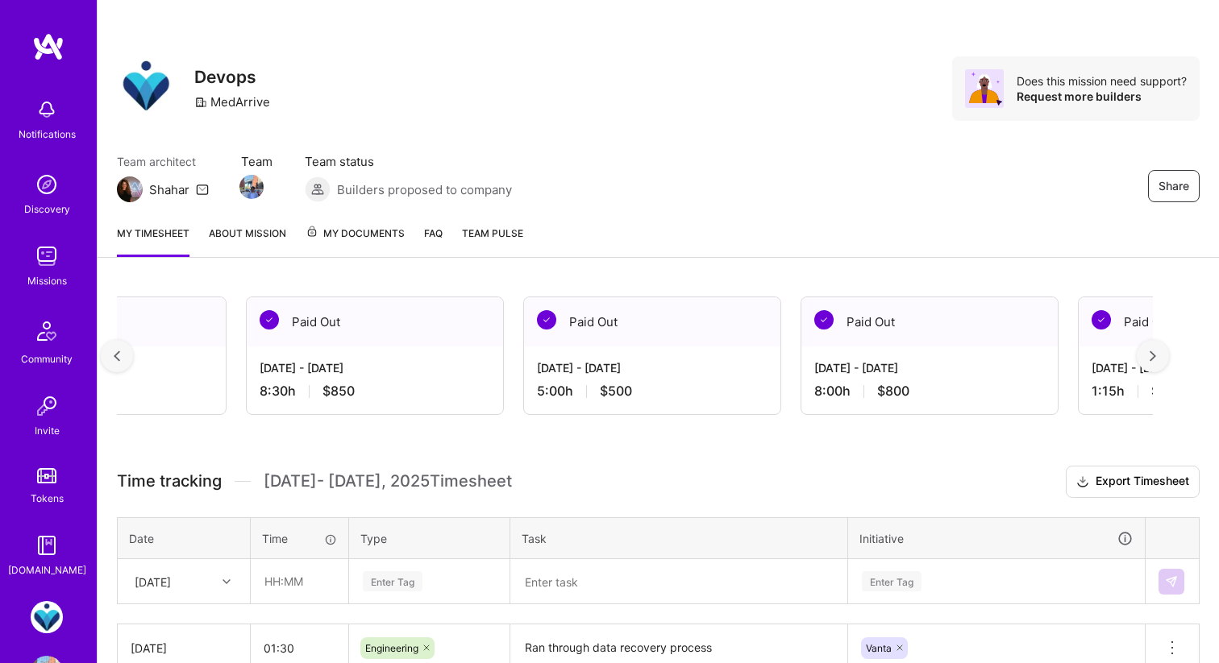
click at [1166, 357] on div at bounding box center [1152, 356] width 32 height 32
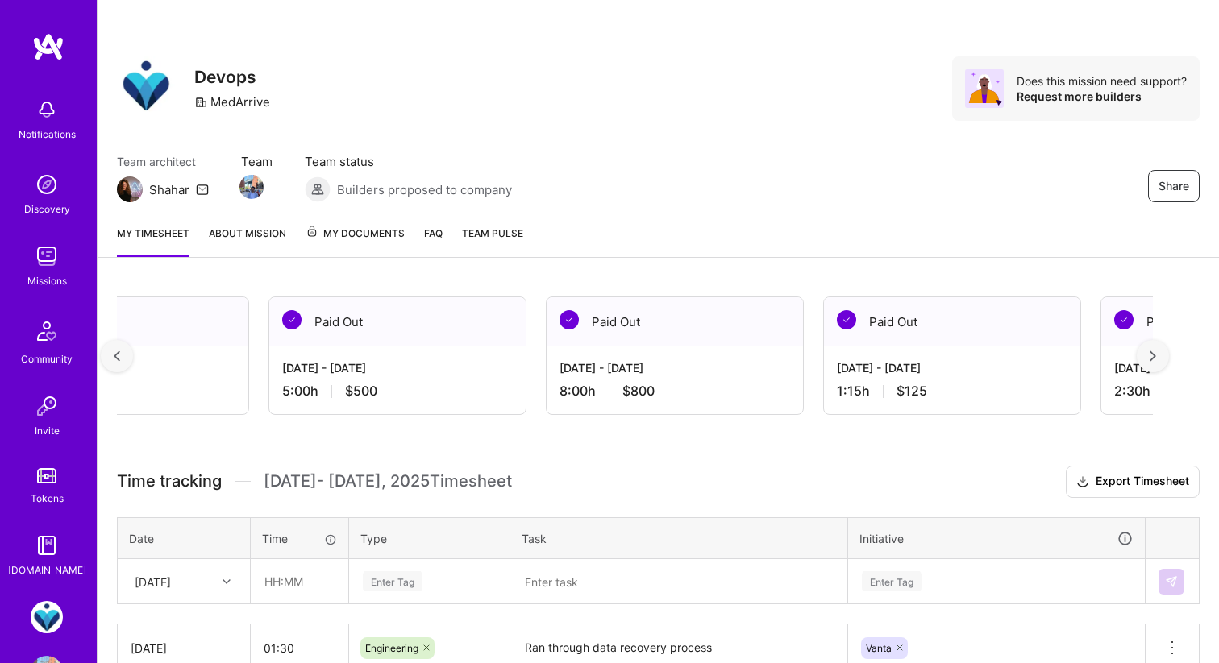
scroll to position [0, 6821]
